Goal: Task Accomplishment & Management: Use online tool/utility

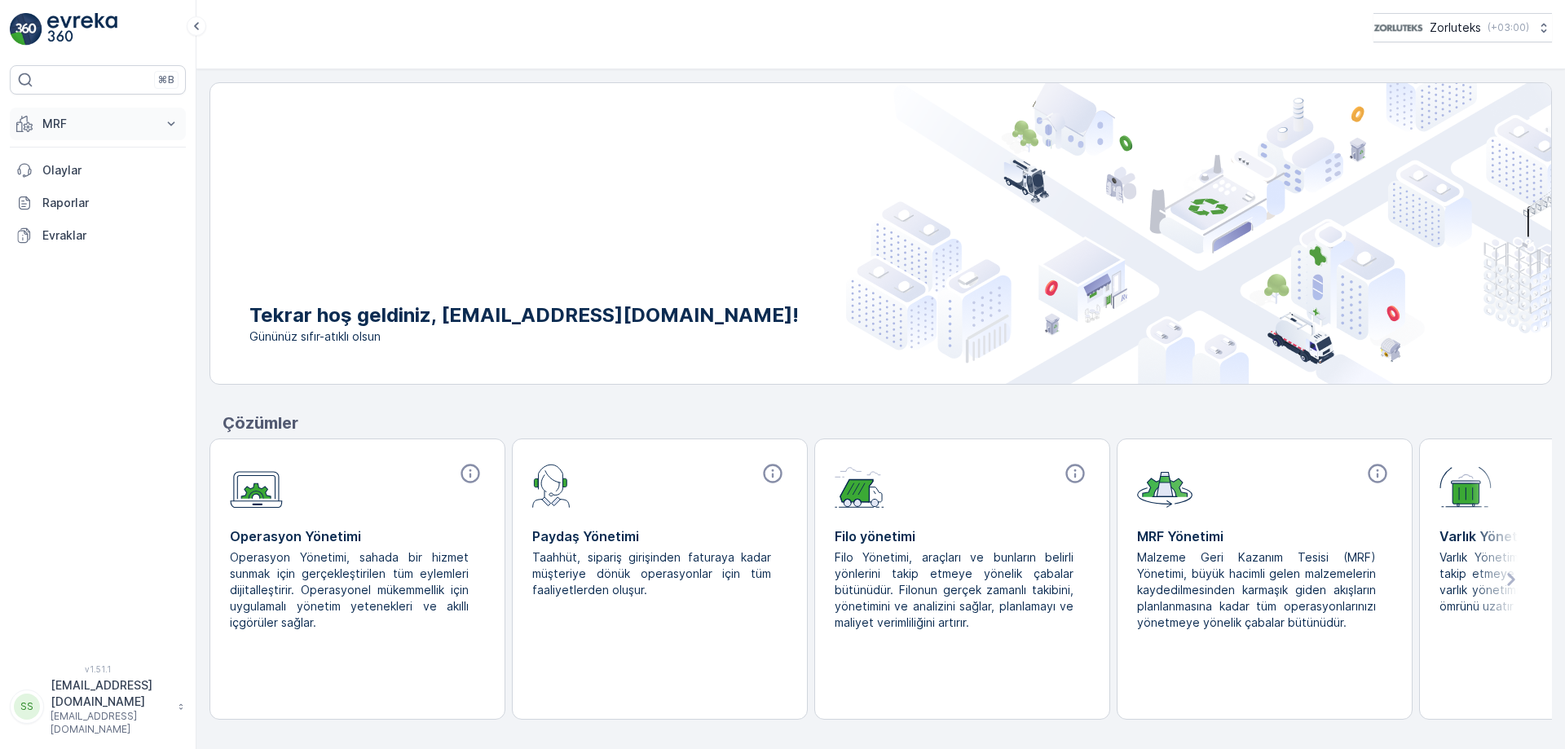
click at [170, 120] on icon at bounding box center [171, 124] width 16 height 16
click at [54, 172] on p "Gelen" at bounding box center [58, 174] width 33 height 16
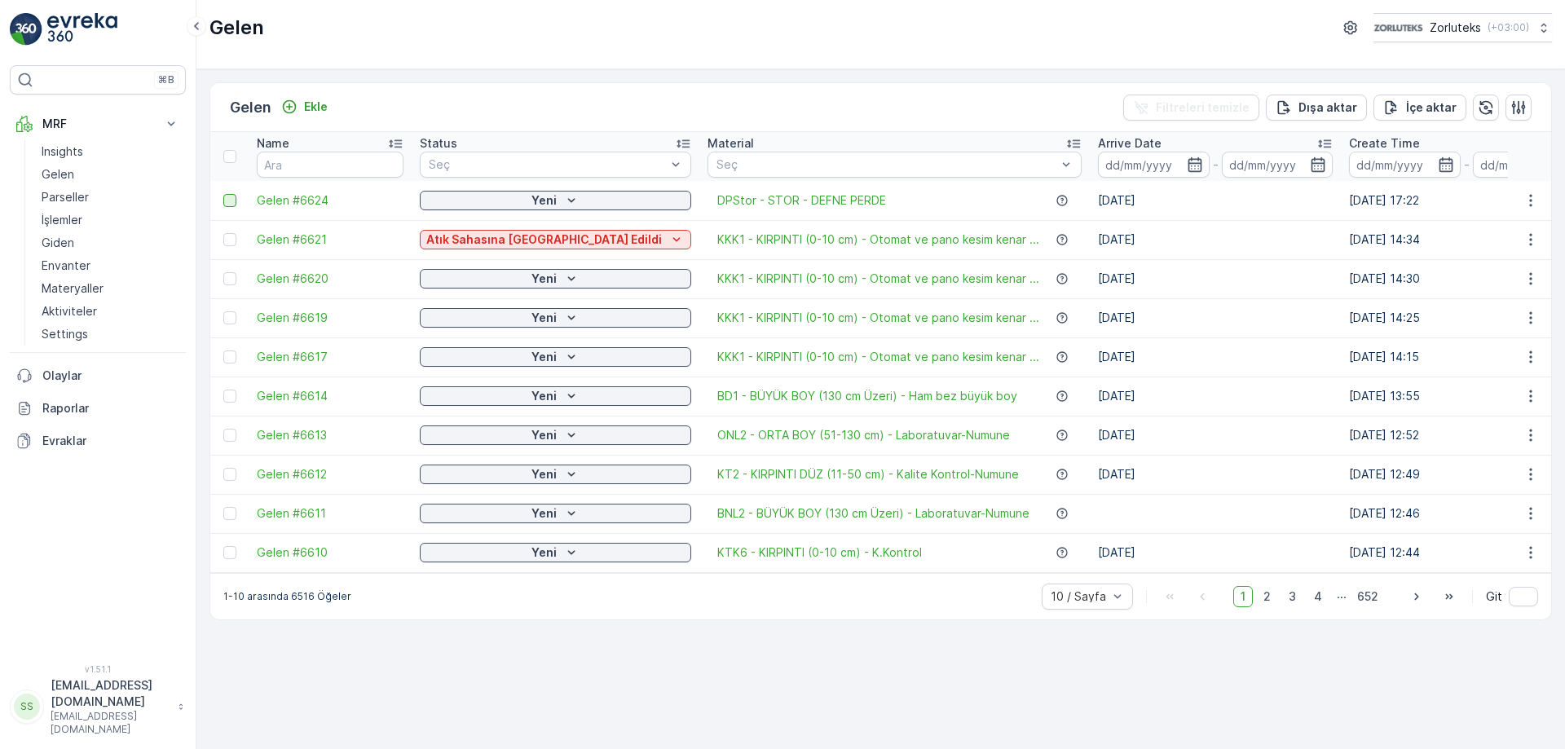
click at [228, 201] on div at bounding box center [229, 200] width 13 height 13
click at [223, 194] on input "checkbox" at bounding box center [223, 194] width 0 height 0
click at [1395, 103] on p "QR'ı yazdır" at bounding box center [1410, 107] width 62 height 16
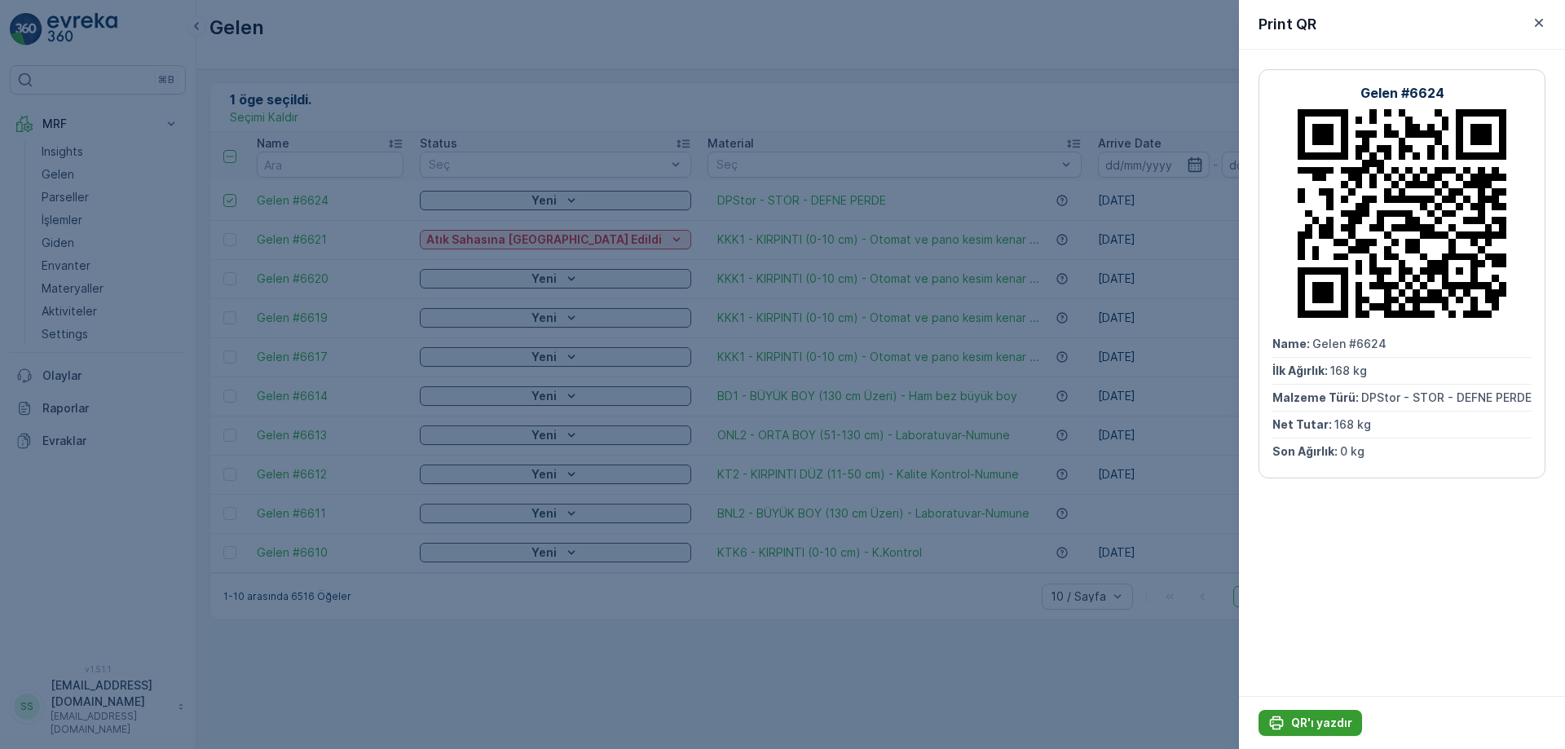
click at [1316, 720] on p "QR'ı yazdır" at bounding box center [1321, 723] width 61 height 16
click at [1322, 720] on p "QR'ı yazdır" at bounding box center [1321, 723] width 61 height 16
click at [1544, 20] on icon "button" at bounding box center [1539, 23] width 16 height 16
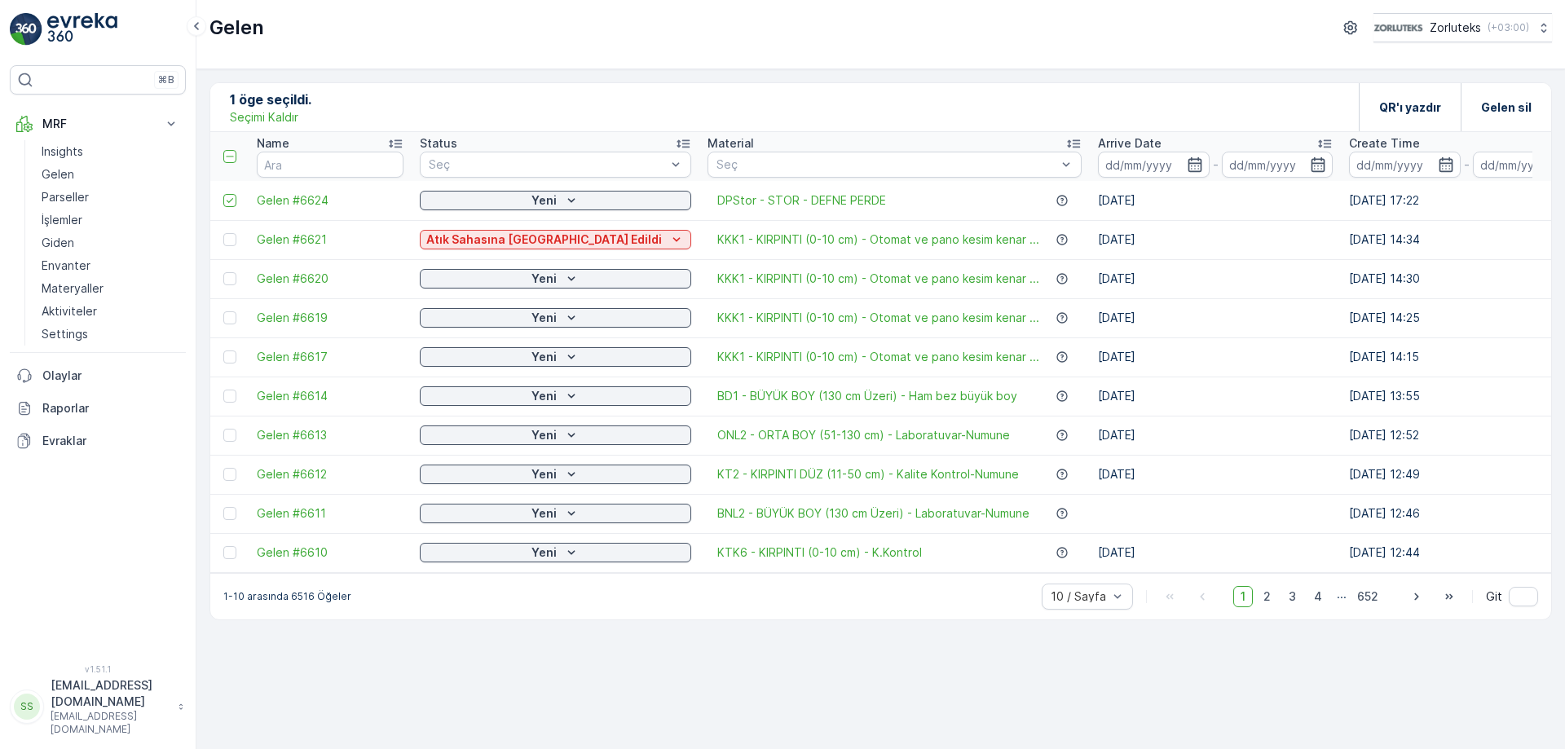
drag, startPoint x: 226, startPoint y: 196, endPoint x: 247, endPoint y: 201, distance: 21.8
click at [227, 196] on icon at bounding box center [229, 200] width 11 height 11
click at [223, 194] on input "checkbox" at bounding box center [223, 194] width 0 height 0
